Goal: Task Accomplishment & Management: Manage account settings

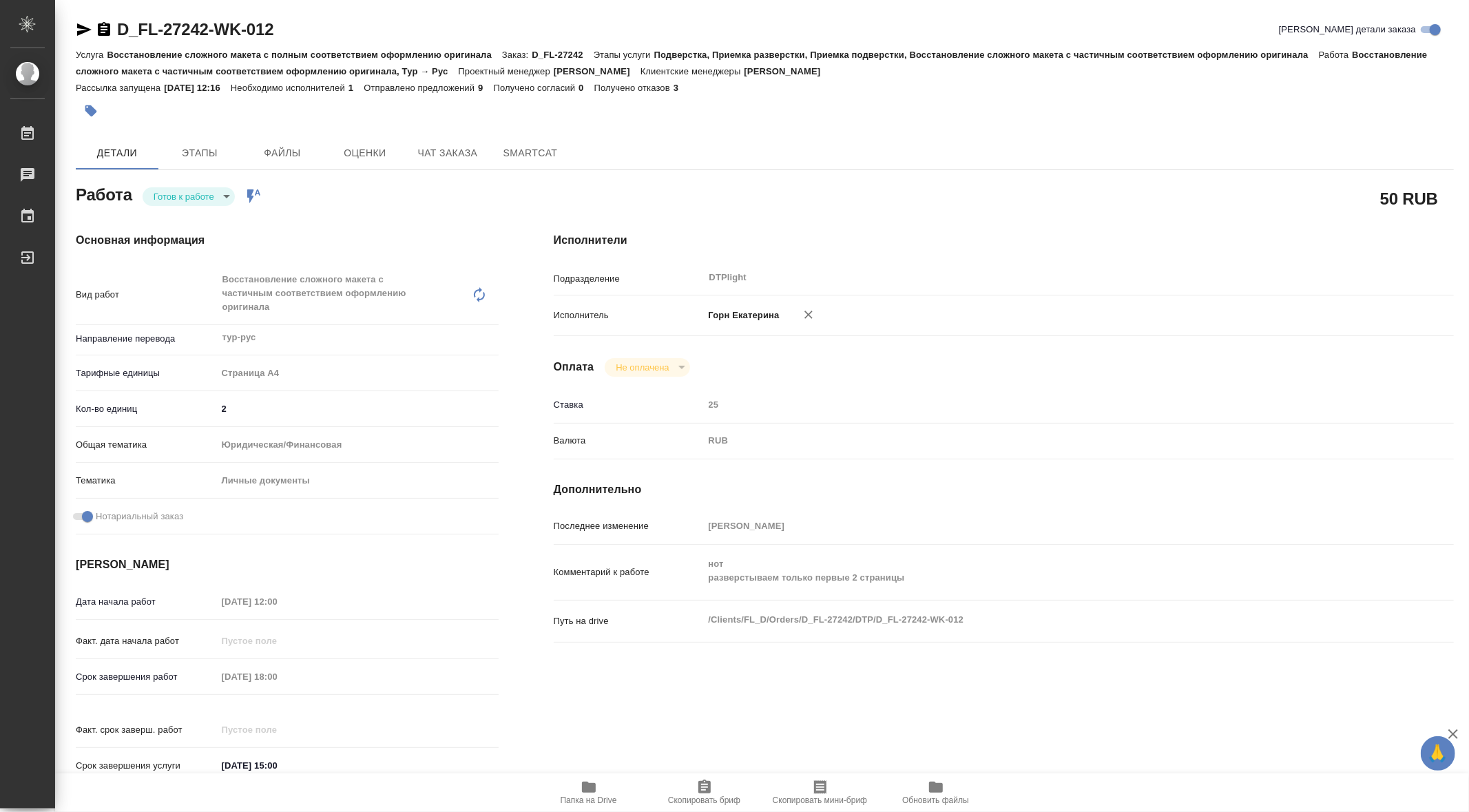
click at [281, 223] on div "Основная информация Вид работ Восстановление сложного макета с частичным соотве…" at bounding box center [286, 512] width 478 height 616
type textarea "x"
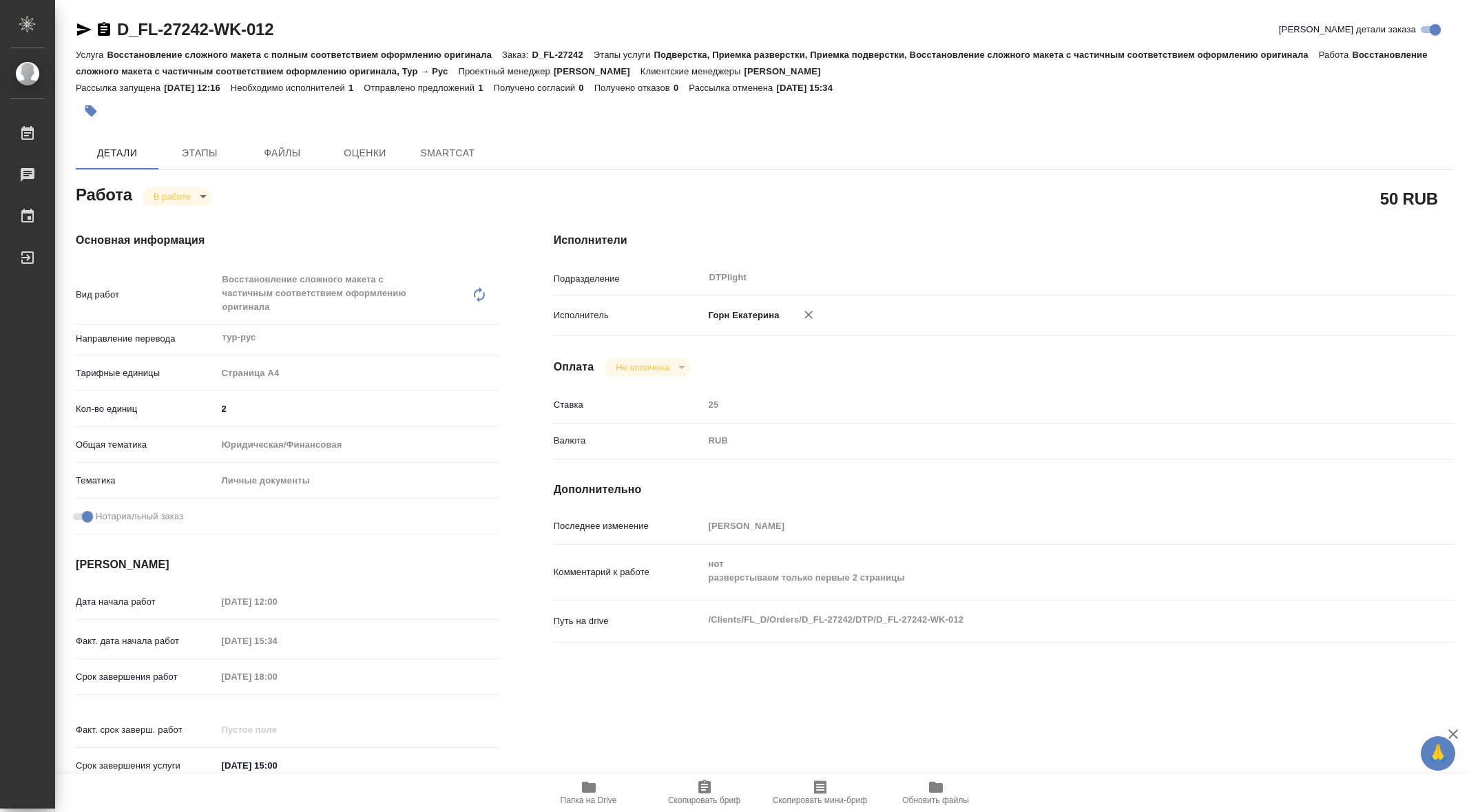
type textarea "x"
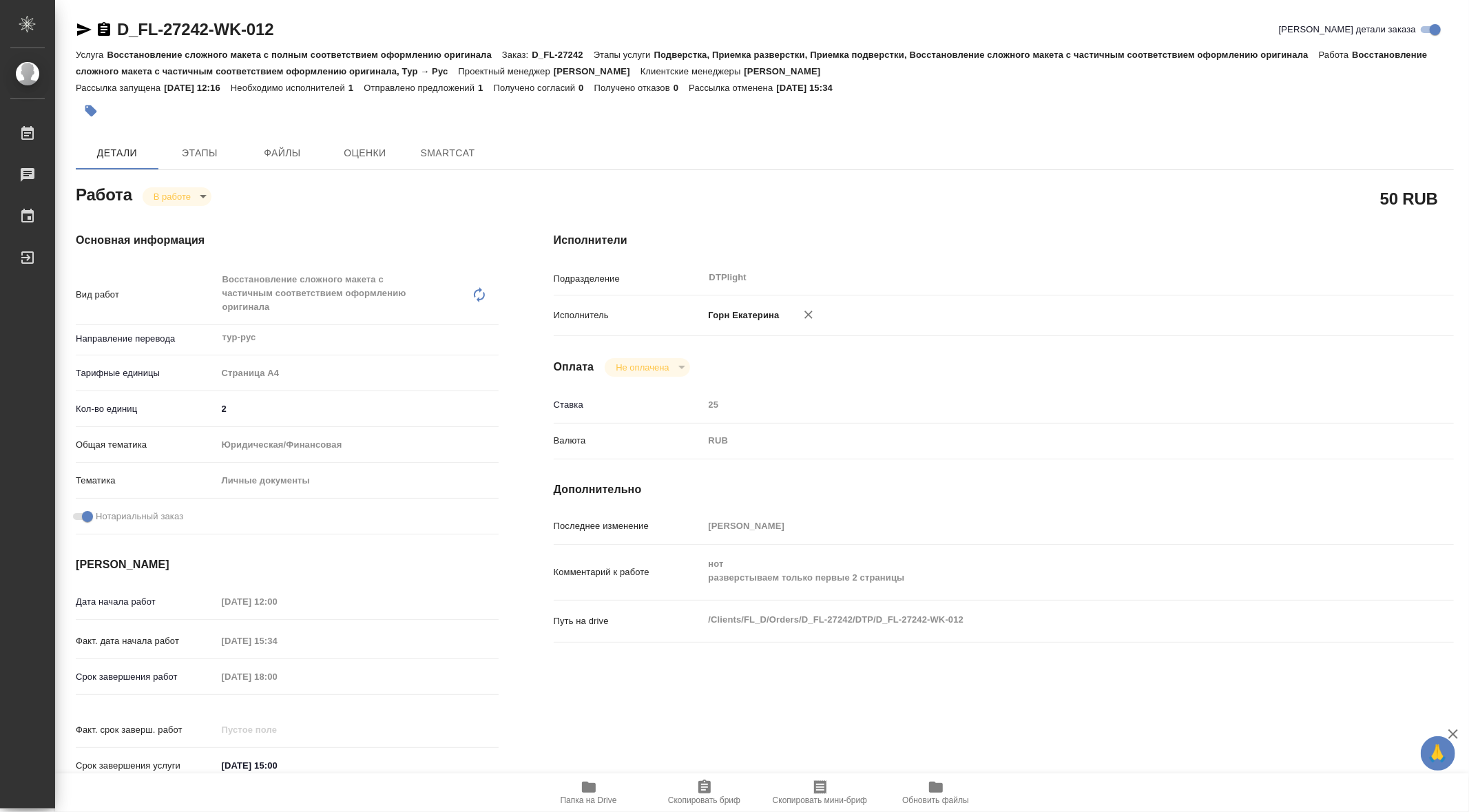
type textarea "x"
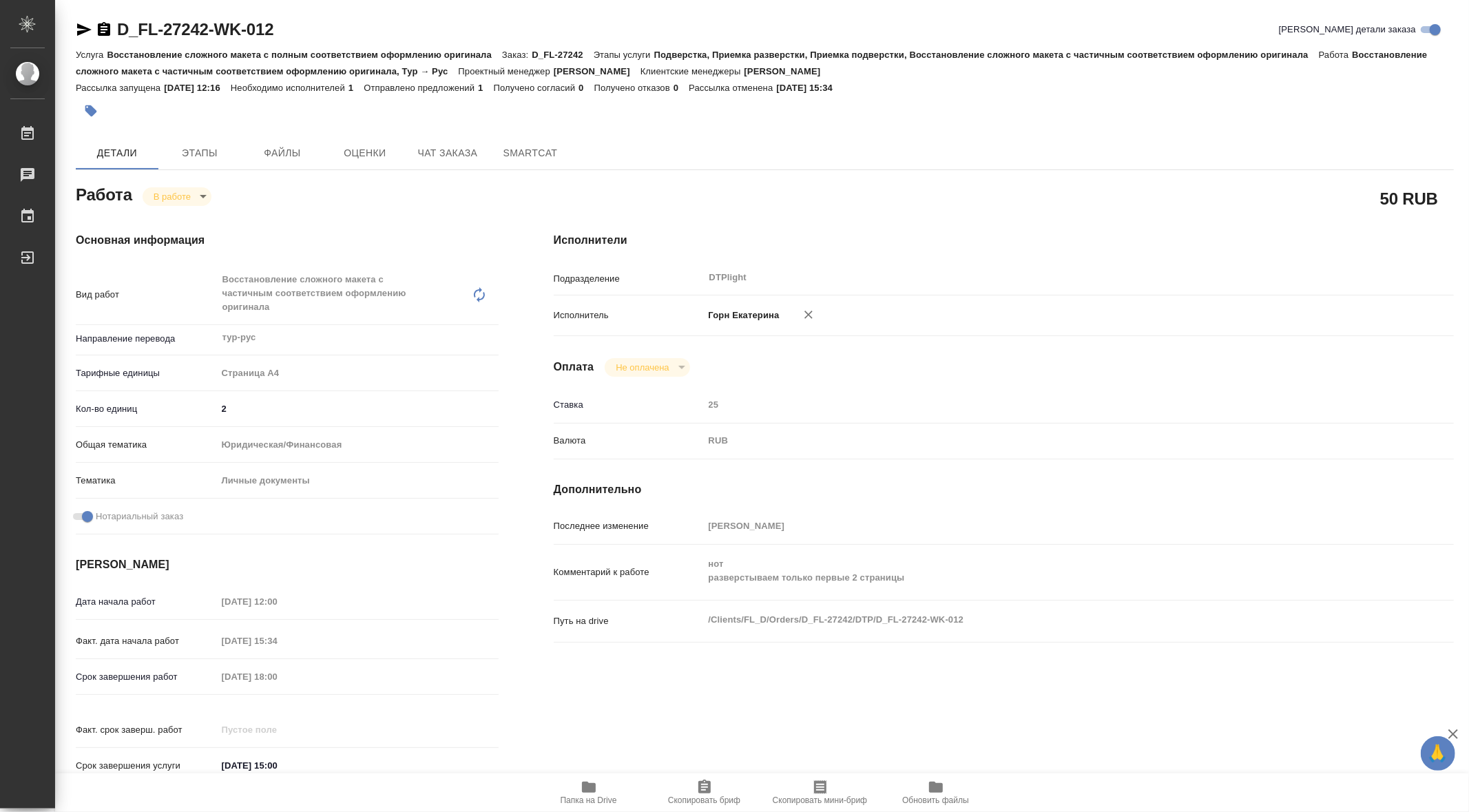
type textarea "x"
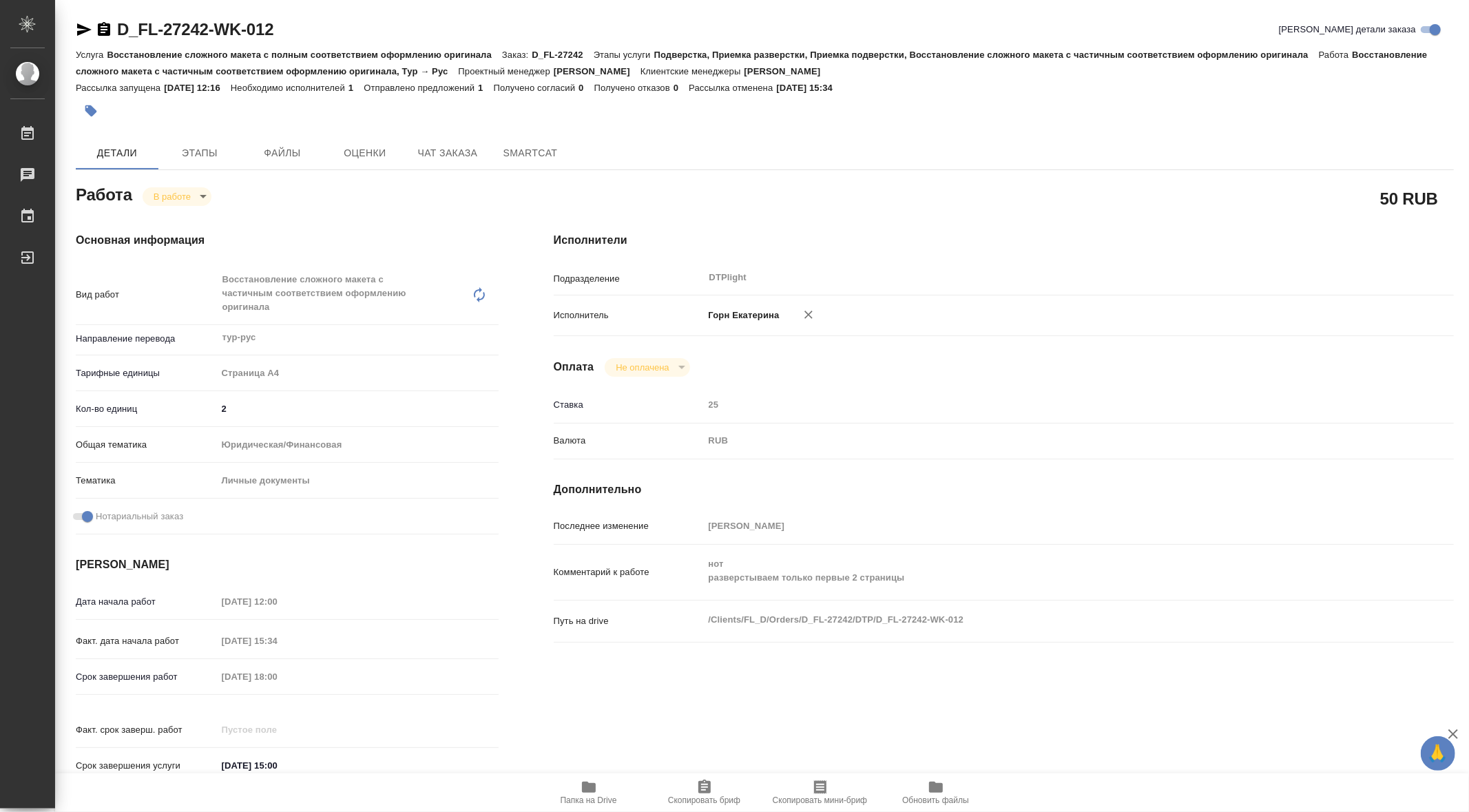
type textarea "x"
